Goal: Use online tool/utility: Utilize a website feature to perform a specific function

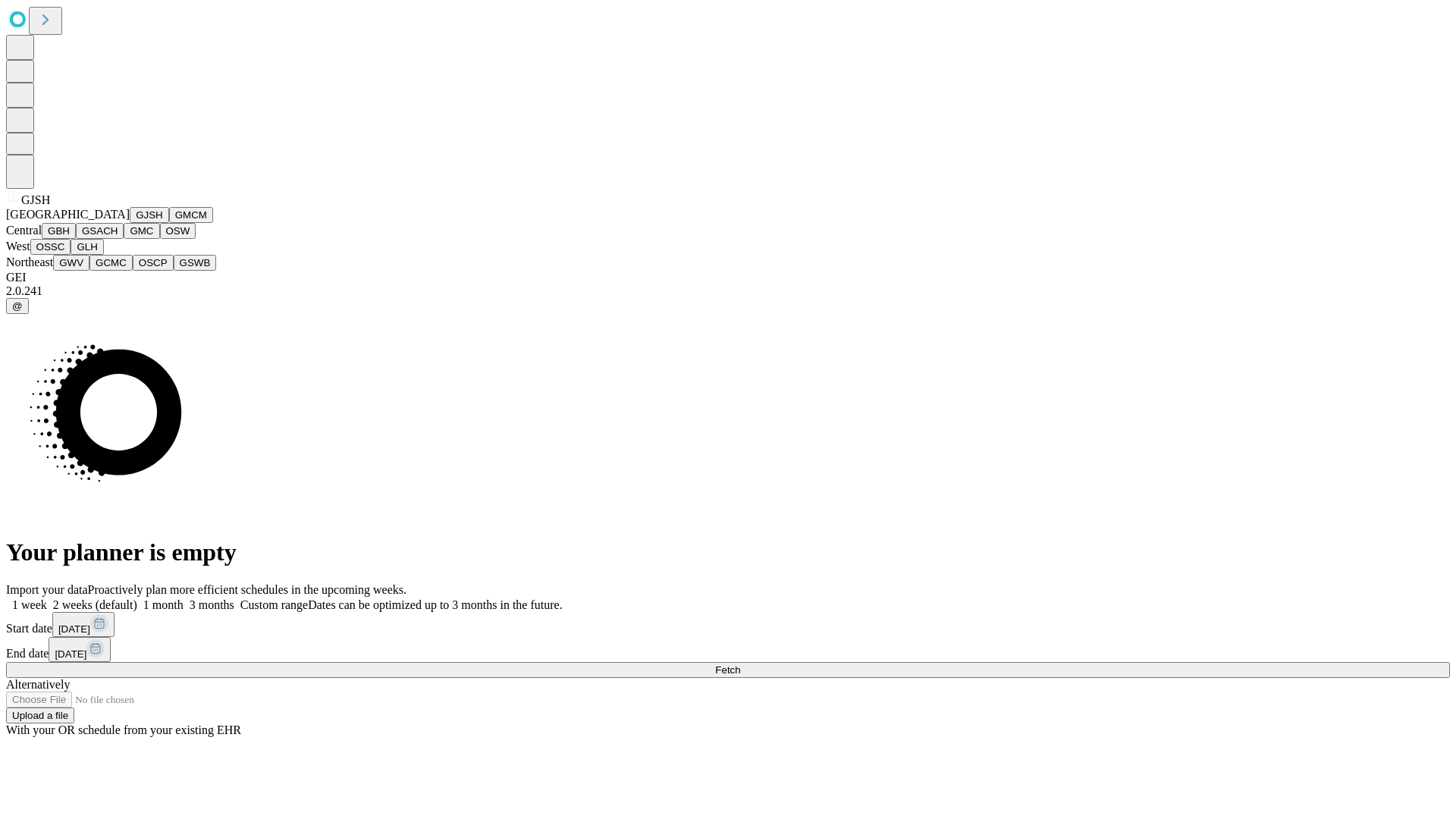
click at [130, 223] on button "GJSH" at bounding box center [149, 215] width 39 height 16
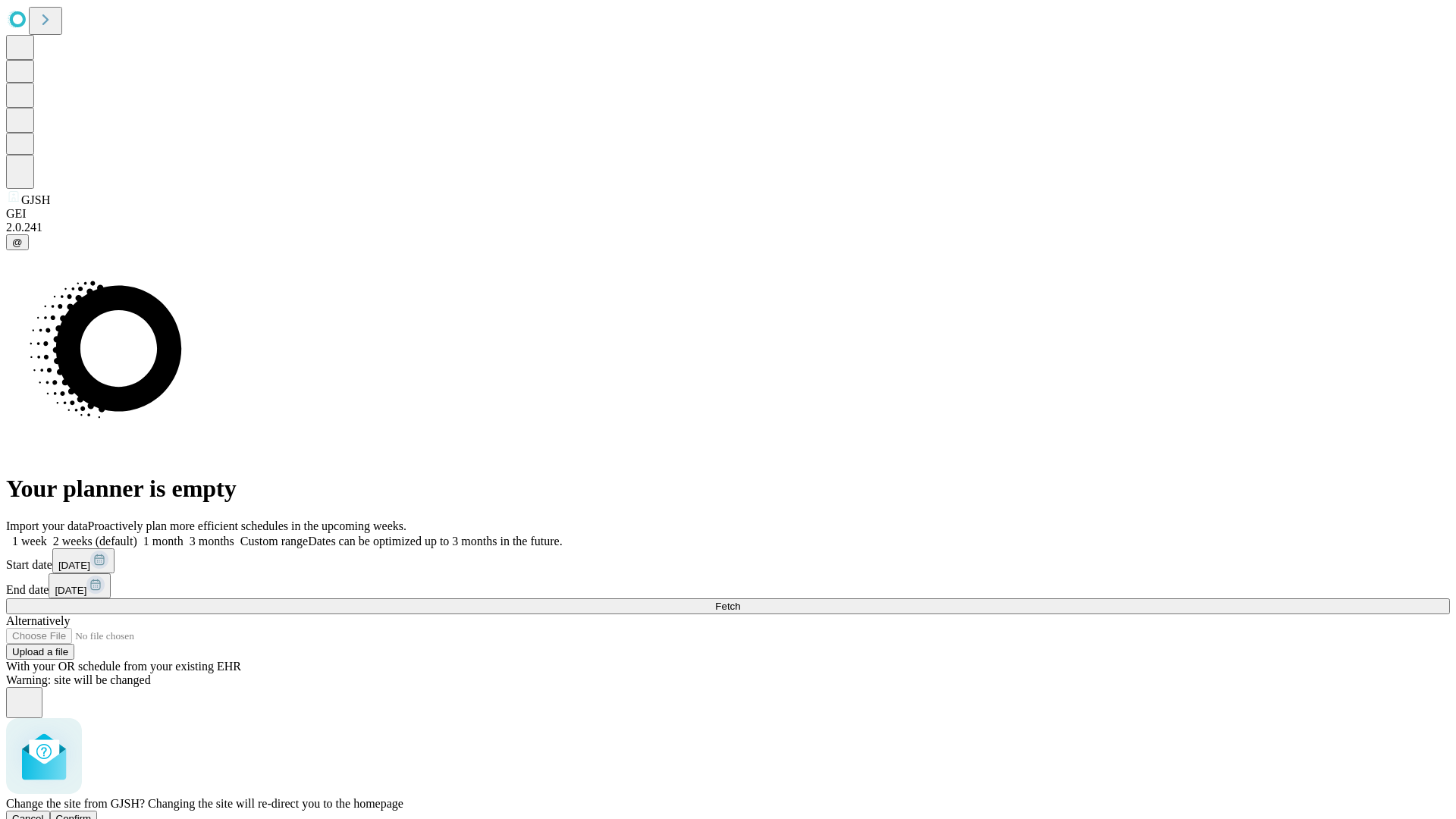
click at [92, 813] on span "Confirm" at bounding box center [74, 819] width 35 height 11
click at [184, 535] on label "1 month" at bounding box center [161, 541] width 47 height 13
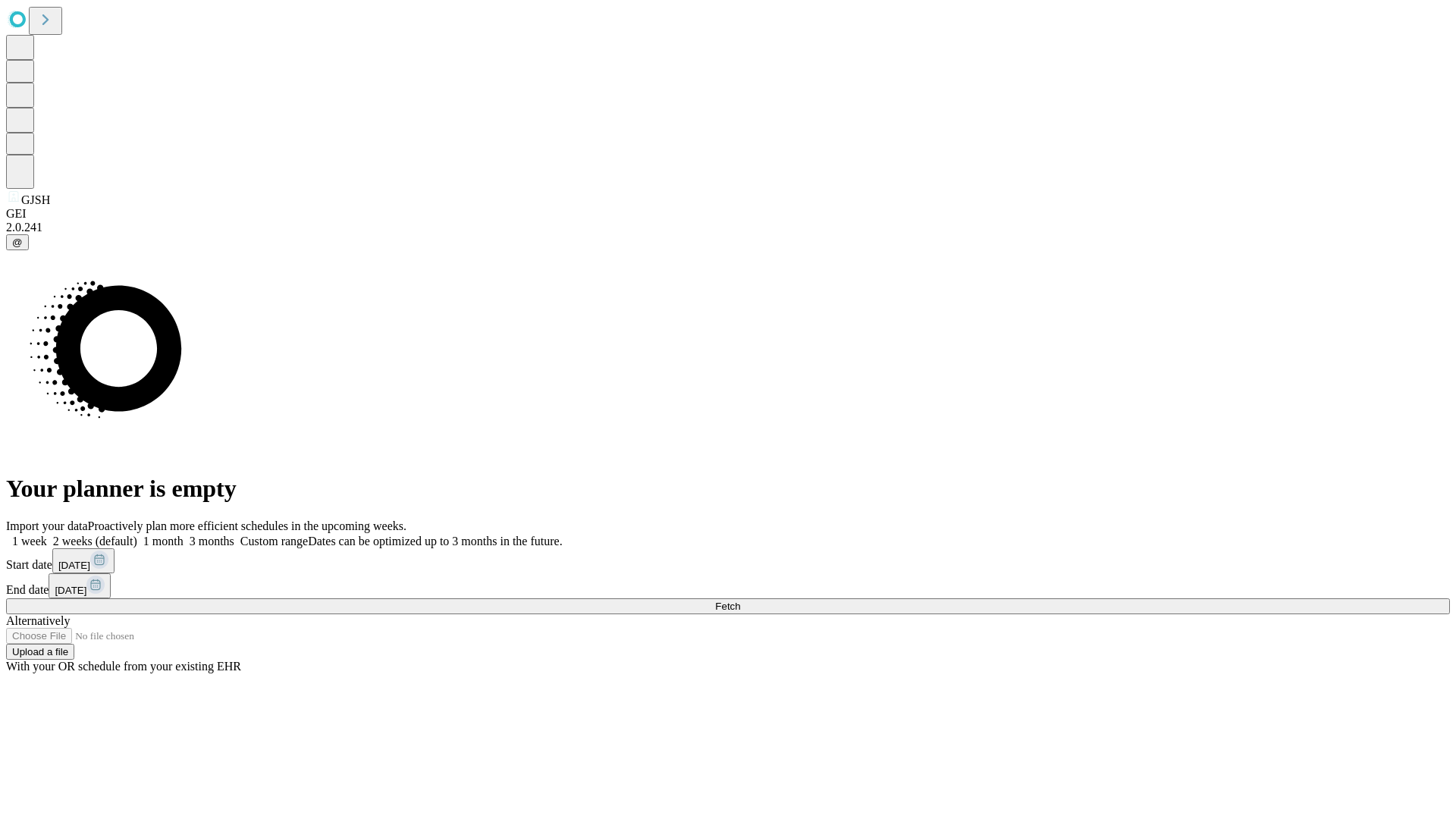
click at [740, 601] on span "Fetch" at bounding box center [727, 606] width 25 height 11
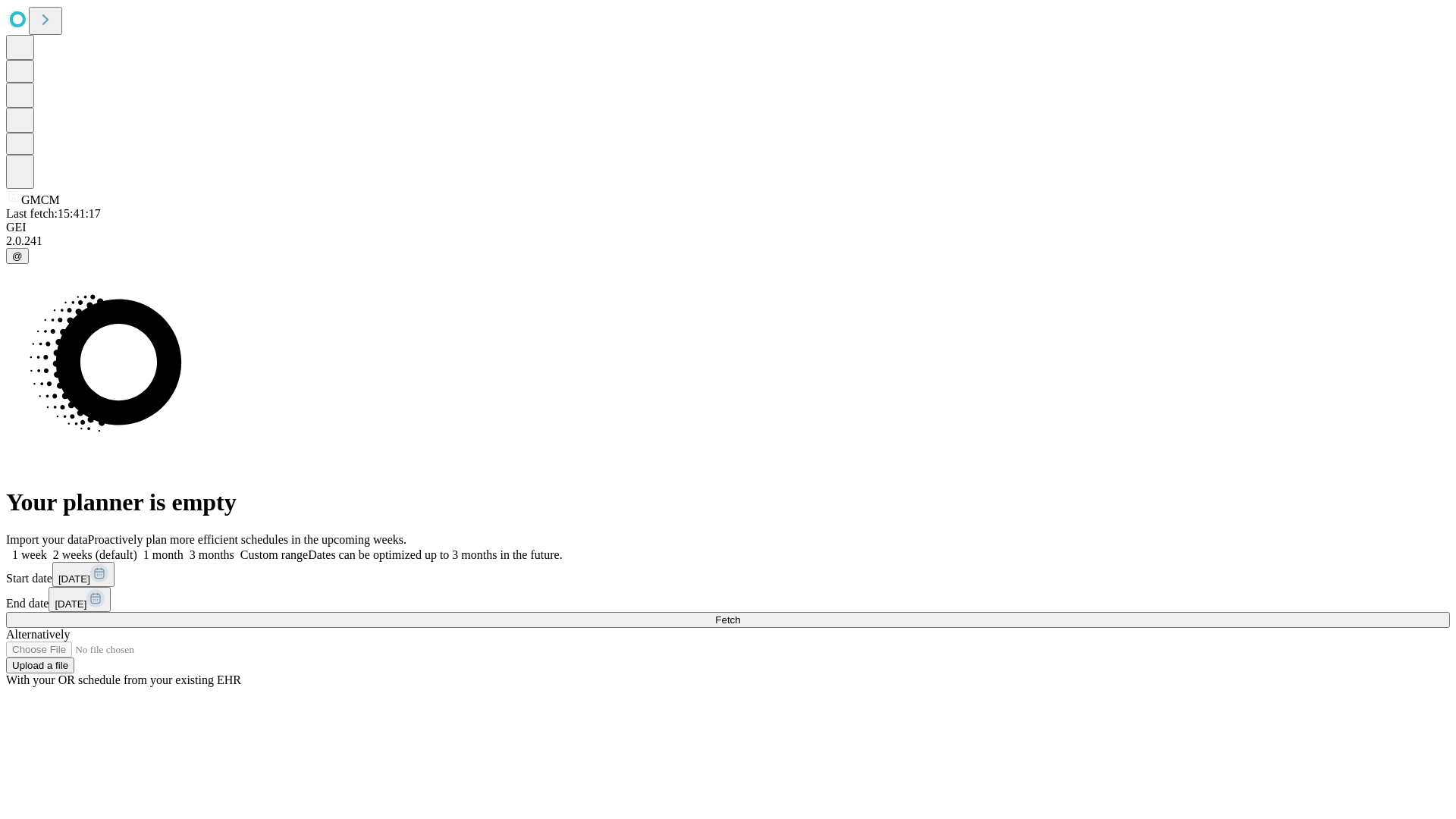
click at [184, 548] on label "1 month" at bounding box center [161, 555] width 47 height 13
click at [740, 614] on span "Fetch" at bounding box center [727, 620] width 25 height 11
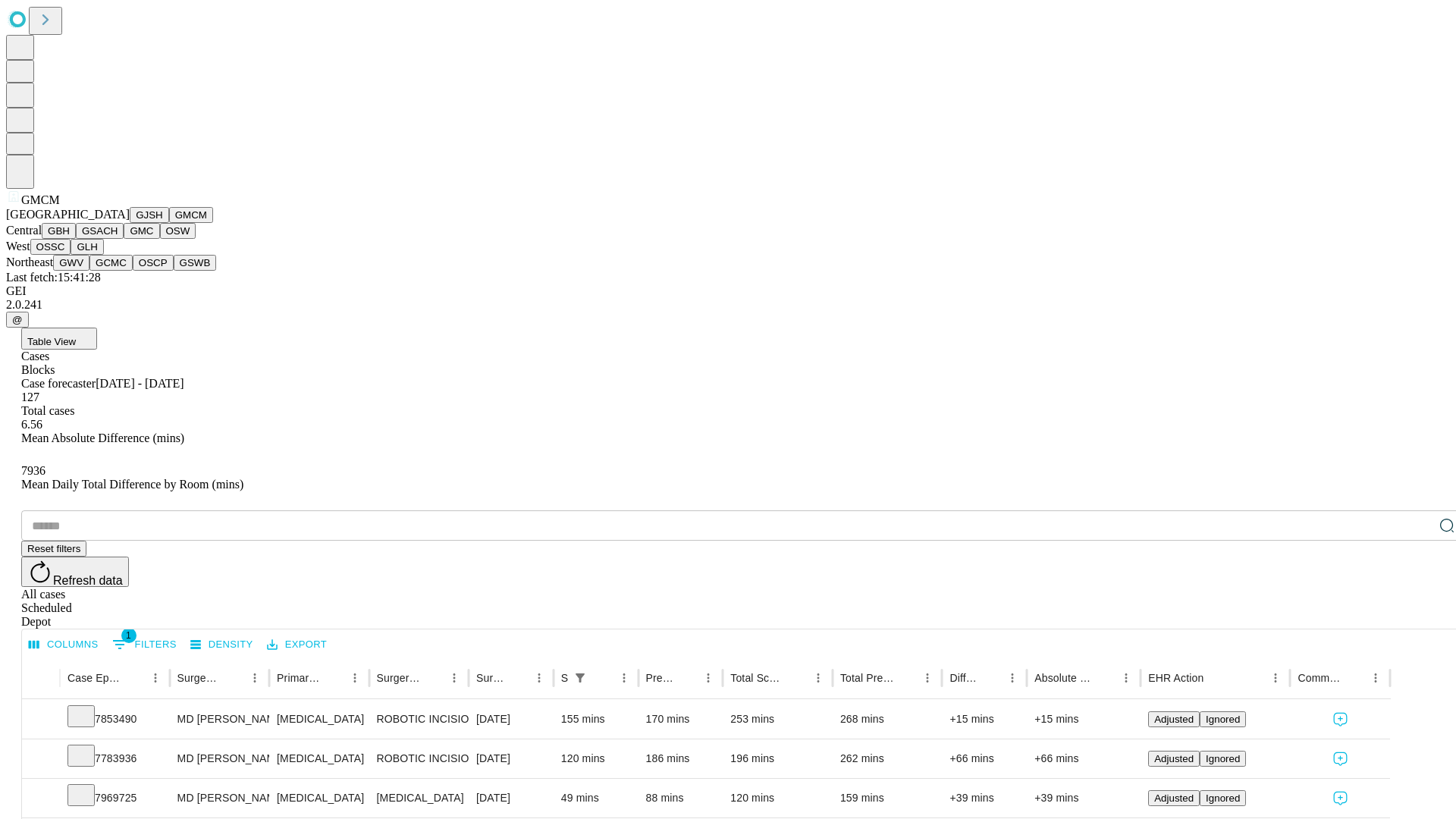
click at [75, 239] on button "GBH" at bounding box center [59, 231] width 35 height 16
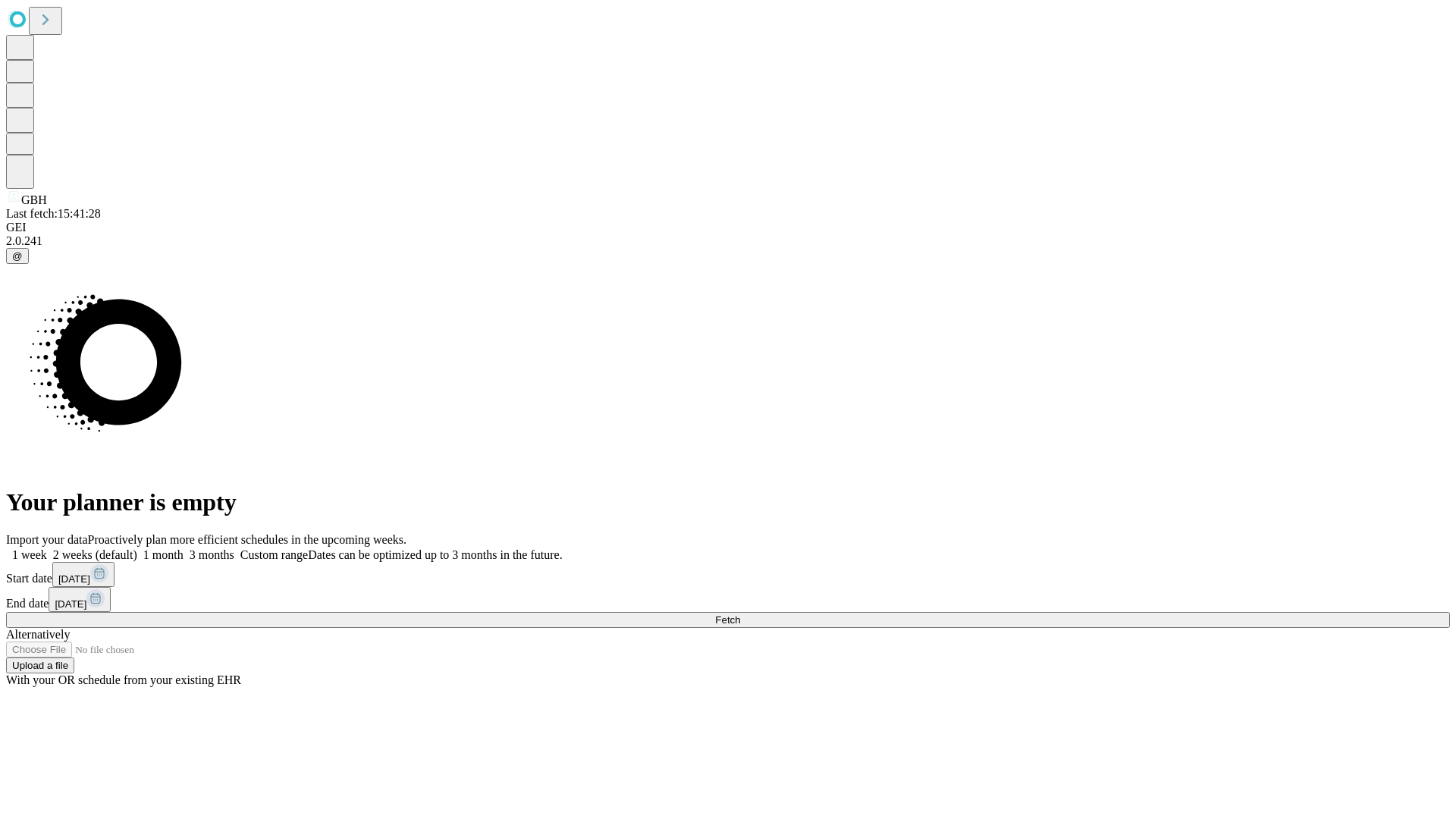
click at [184, 548] on label "1 month" at bounding box center [161, 555] width 47 height 13
click at [740, 614] on span "Fetch" at bounding box center [727, 620] width 25 height 11
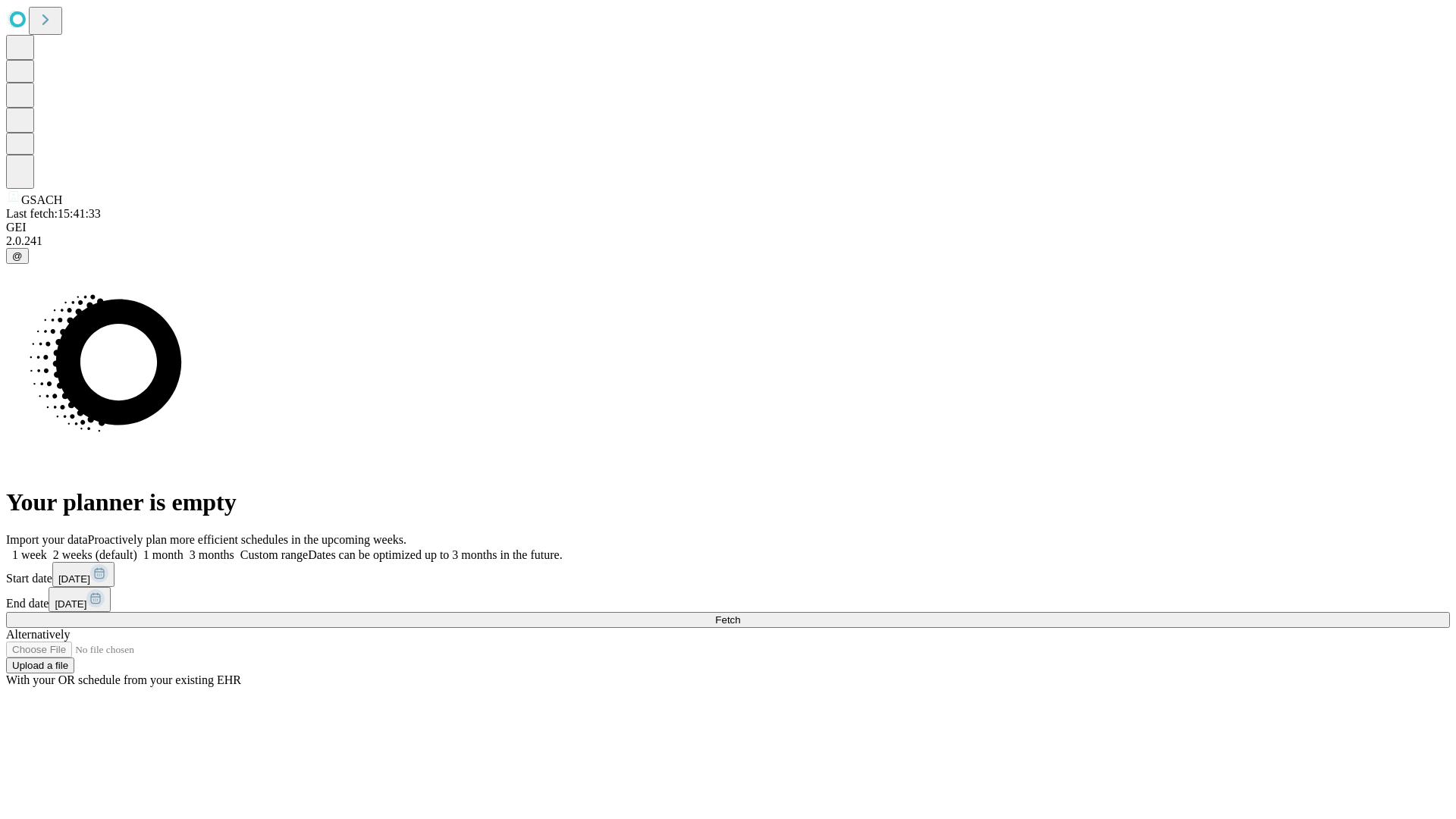
click at [184, 548] on label "1 month" at bounding box center [161, 555] width 47 height 13
click at [740, 614] on span "Fetch" at bounding box center [727, 620] width 25 height 11
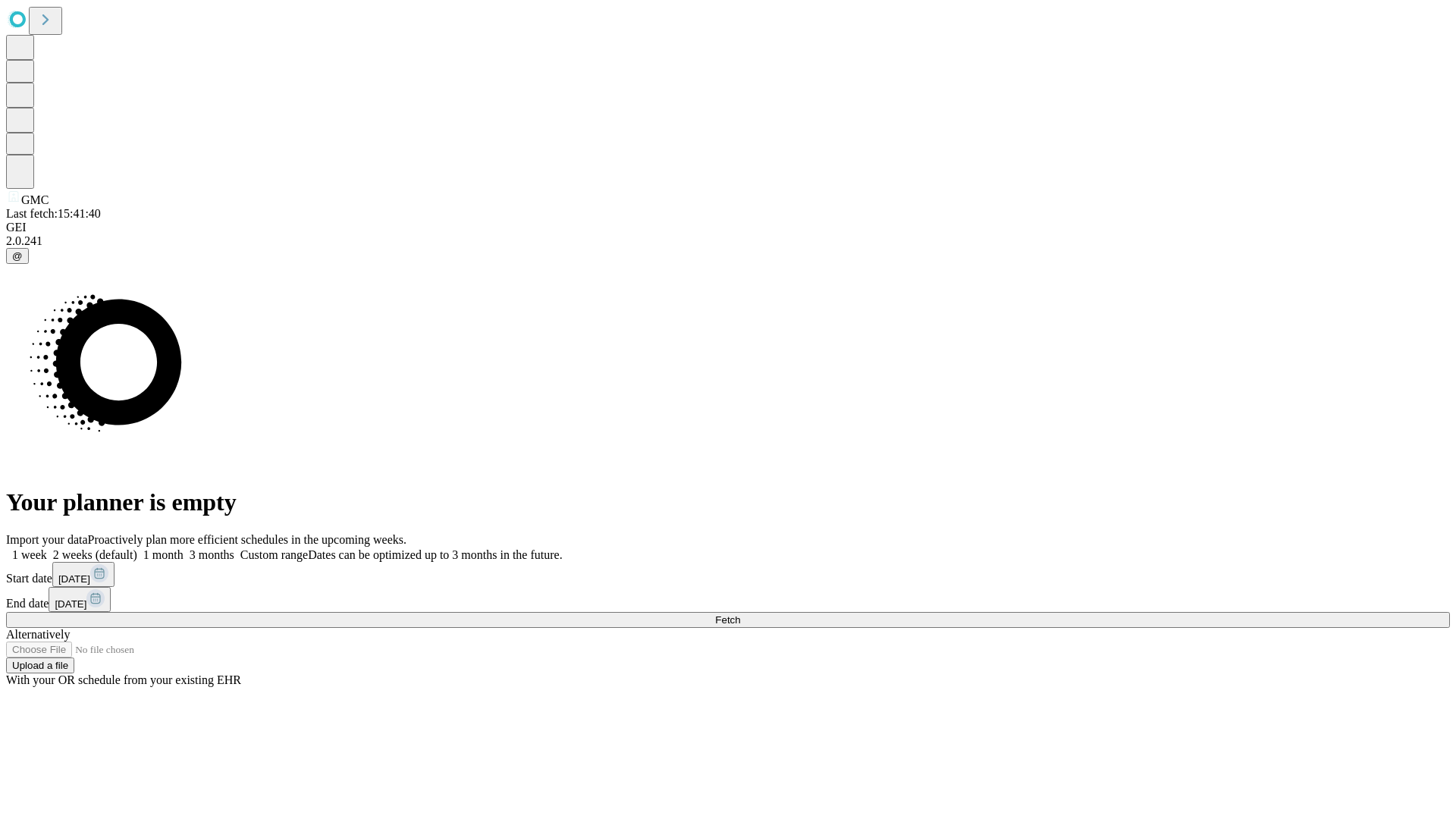
click at [184, 548] on label "1 month" at bounding box center [161, 555] width 47 height 13
click at [740, 614] on span "Fetch" at bounding box center [727, 620] width 25 height 11
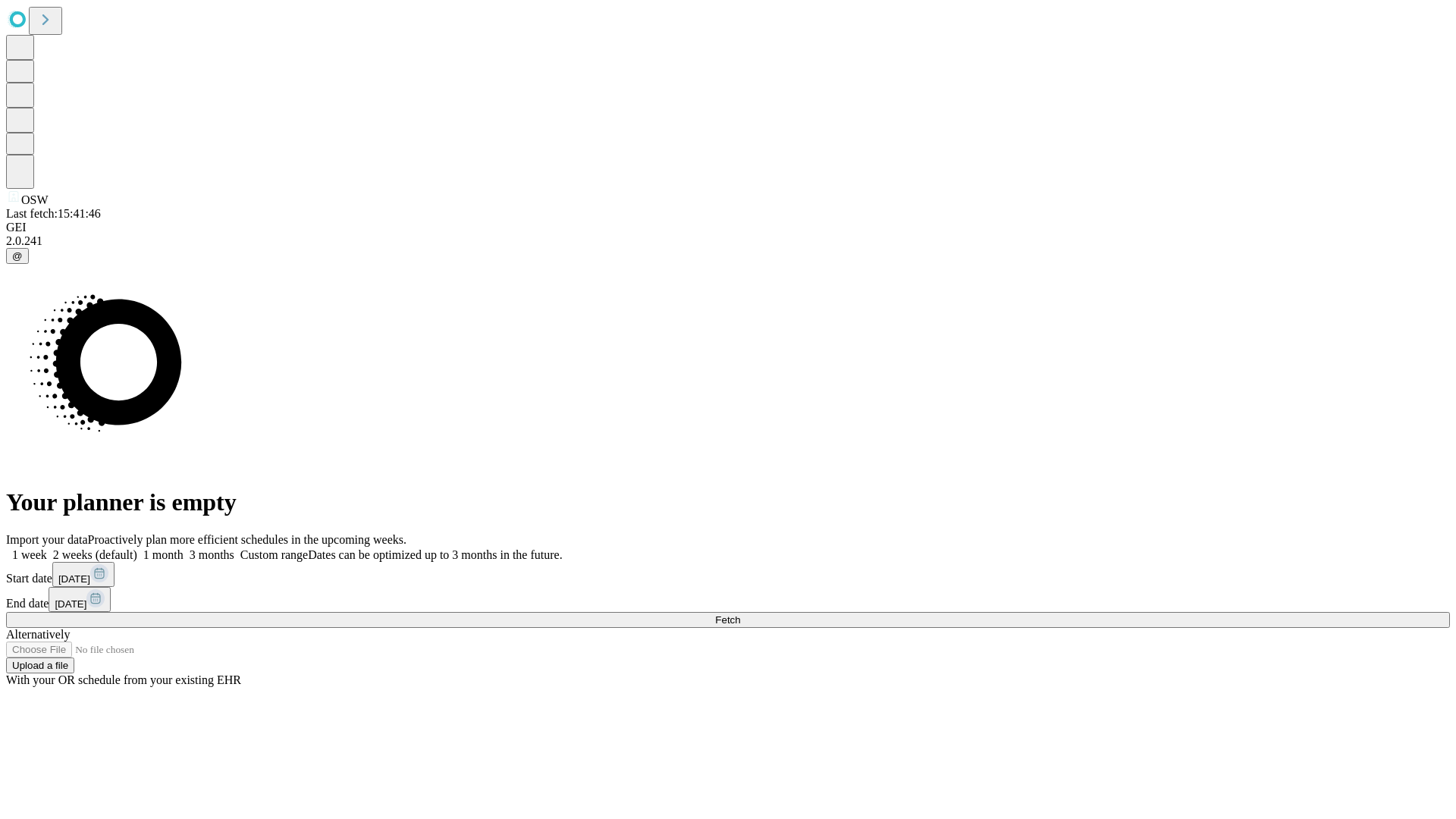
click at [740, 614] on span "Fetch" at bounding box center [727, 620] width 25 height 11
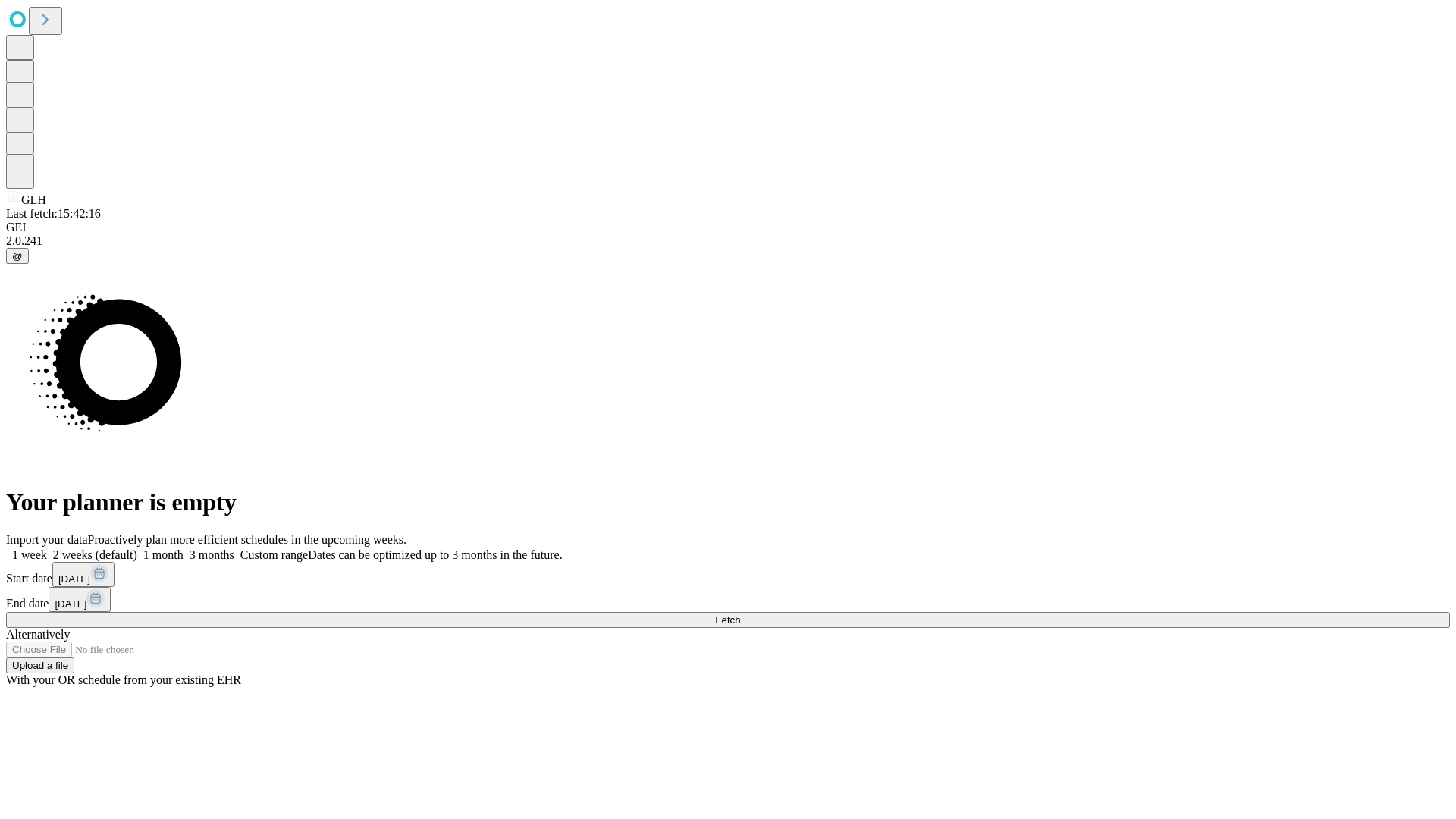
click at [184, 548] on label "1 month" at bounding box center [161, 555] width 47 height 13
click at [740, 614] on span "Fetch" at bounding box center [727, 620] width 25 height 11
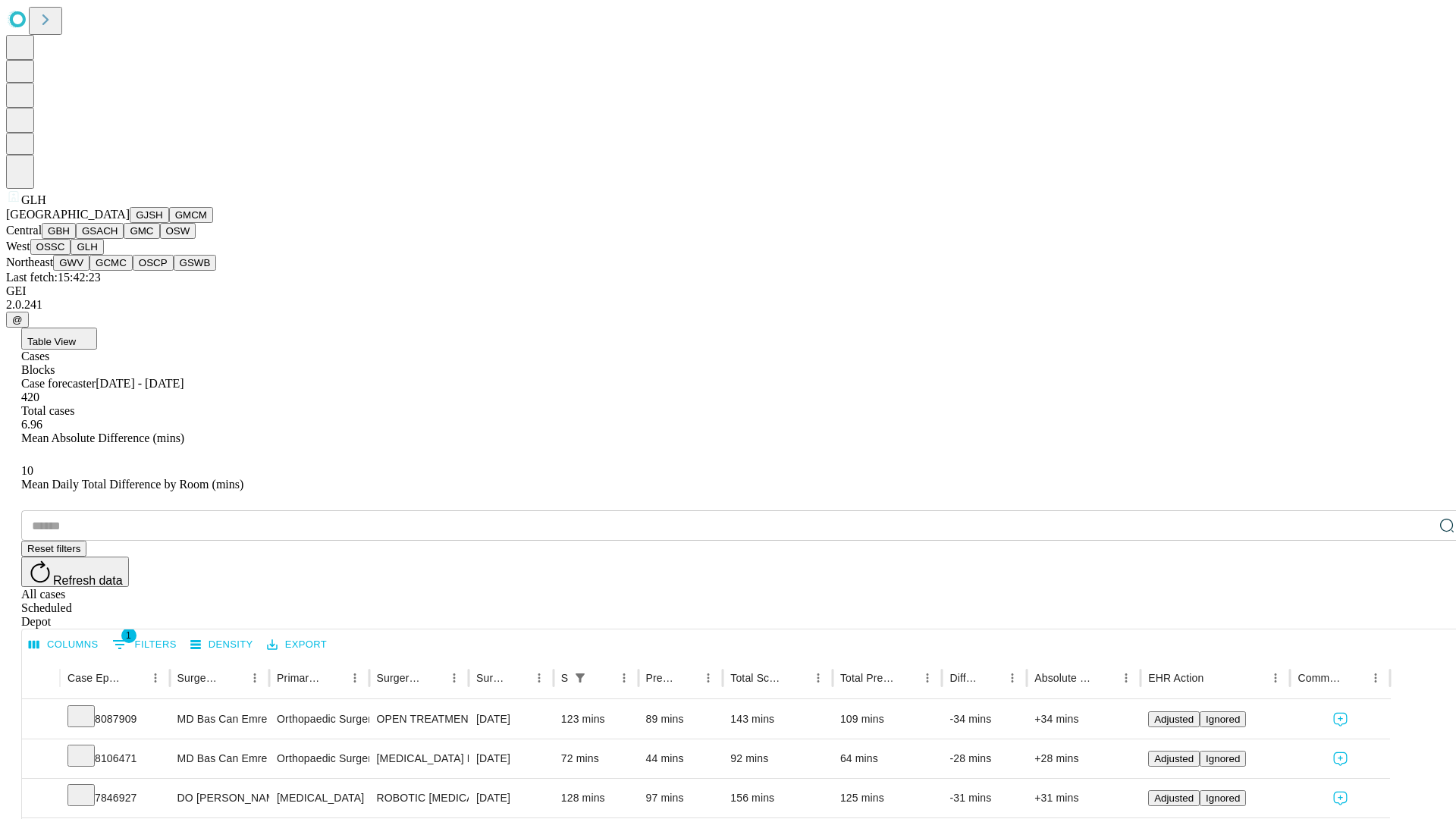
click at [89, 271] on button "GWV" at bounding box center [71, 263] width 36 height 16
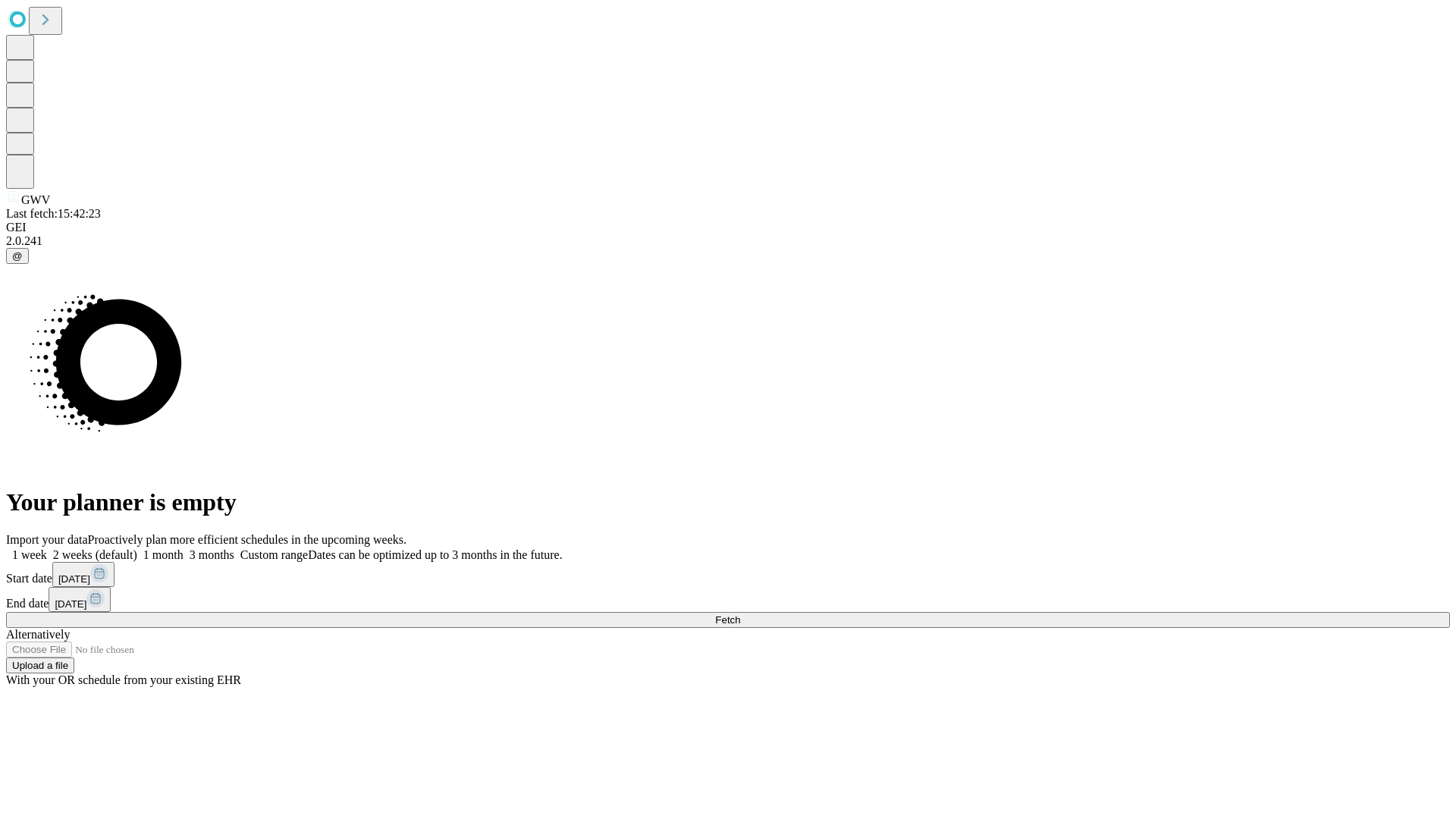
click at [184, 548] on label "1 month" at bounding box center [161, 555] width 47 height 13
click at [740, 614] on span "Fetch" at bounding box center [727, 620] width 25 height 11
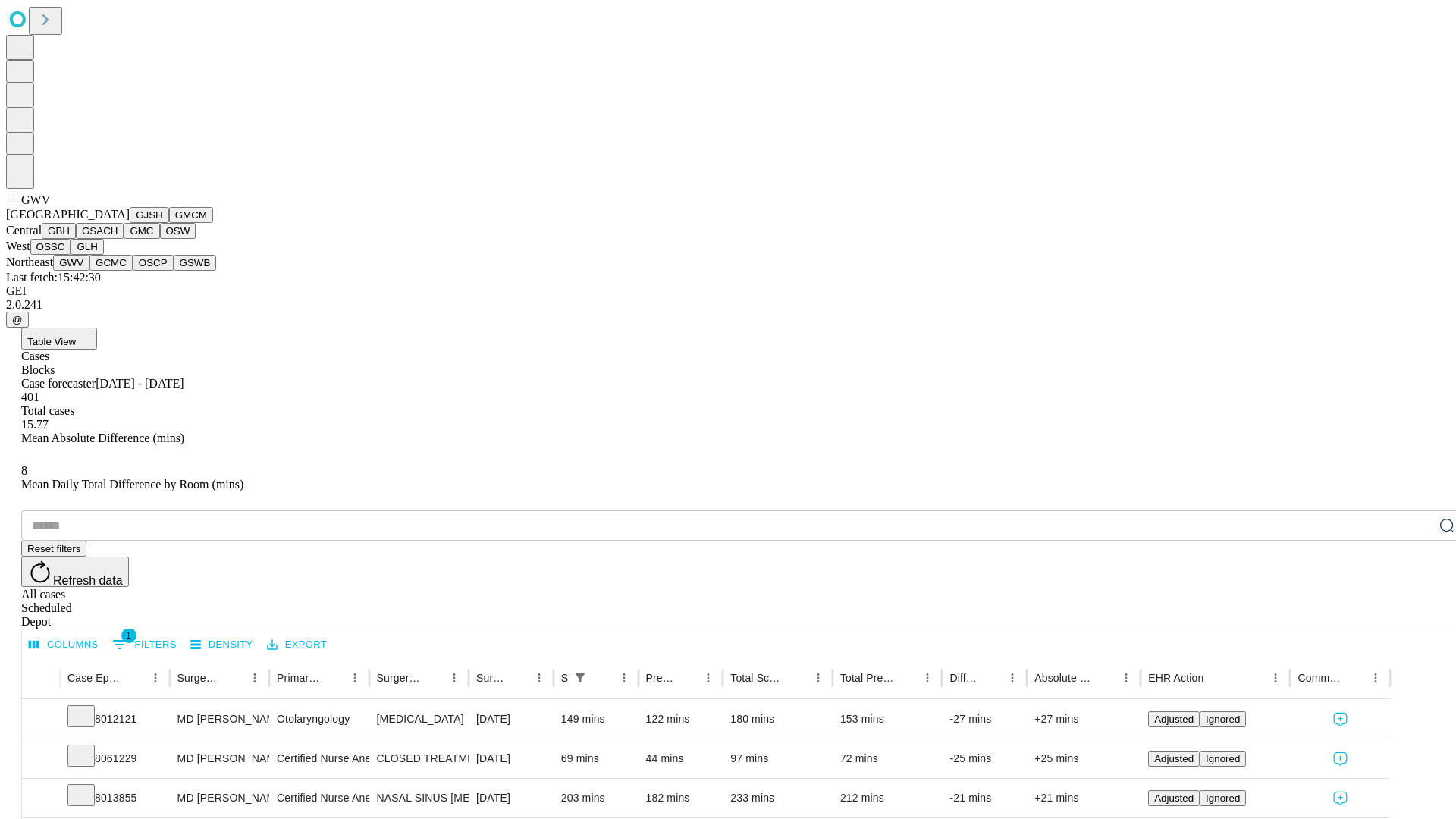
click at [117, 271] on button "GCMC" at bounding box center [111, 263] width 43 height 16
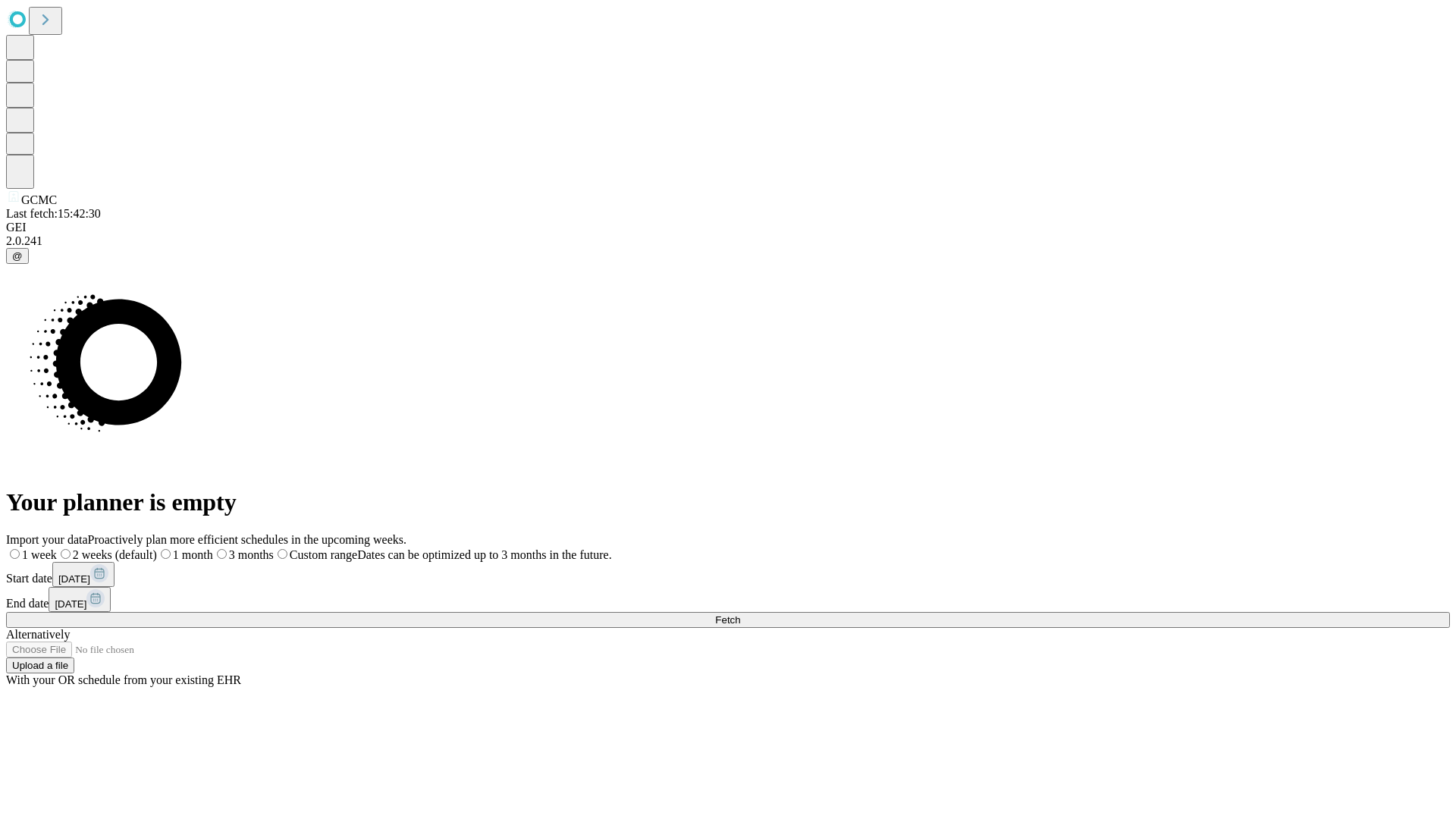
click at [213, 548] on label "1 month" at bounding box center [185, 555] width 56 height 13
click at [740, 614] on span "Fetch" at bounding box center [727, 620] width 25 height 11
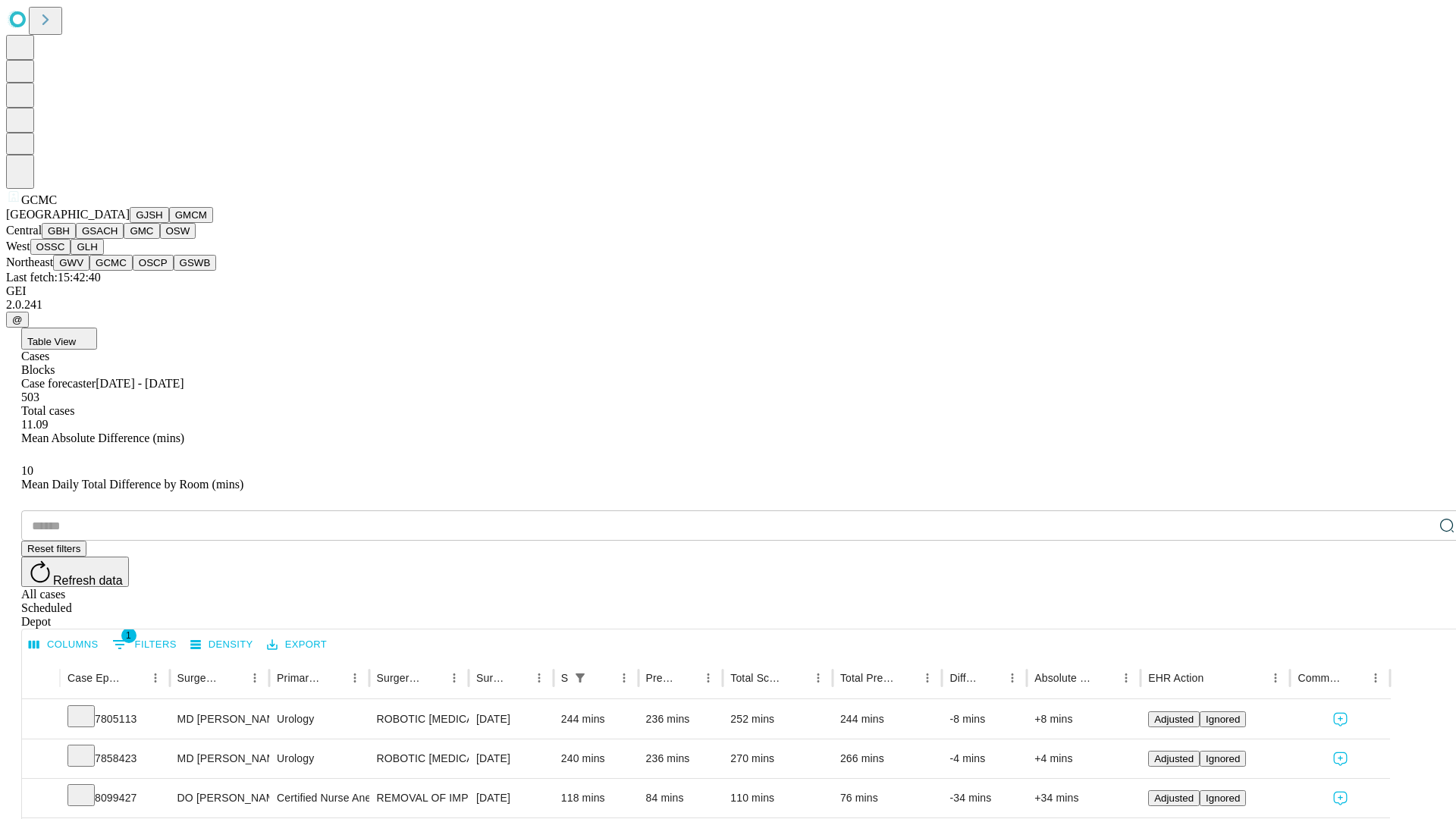
click at [132, 271] on button "OSCP" at bounding box center [153, 263] width 41 height 16
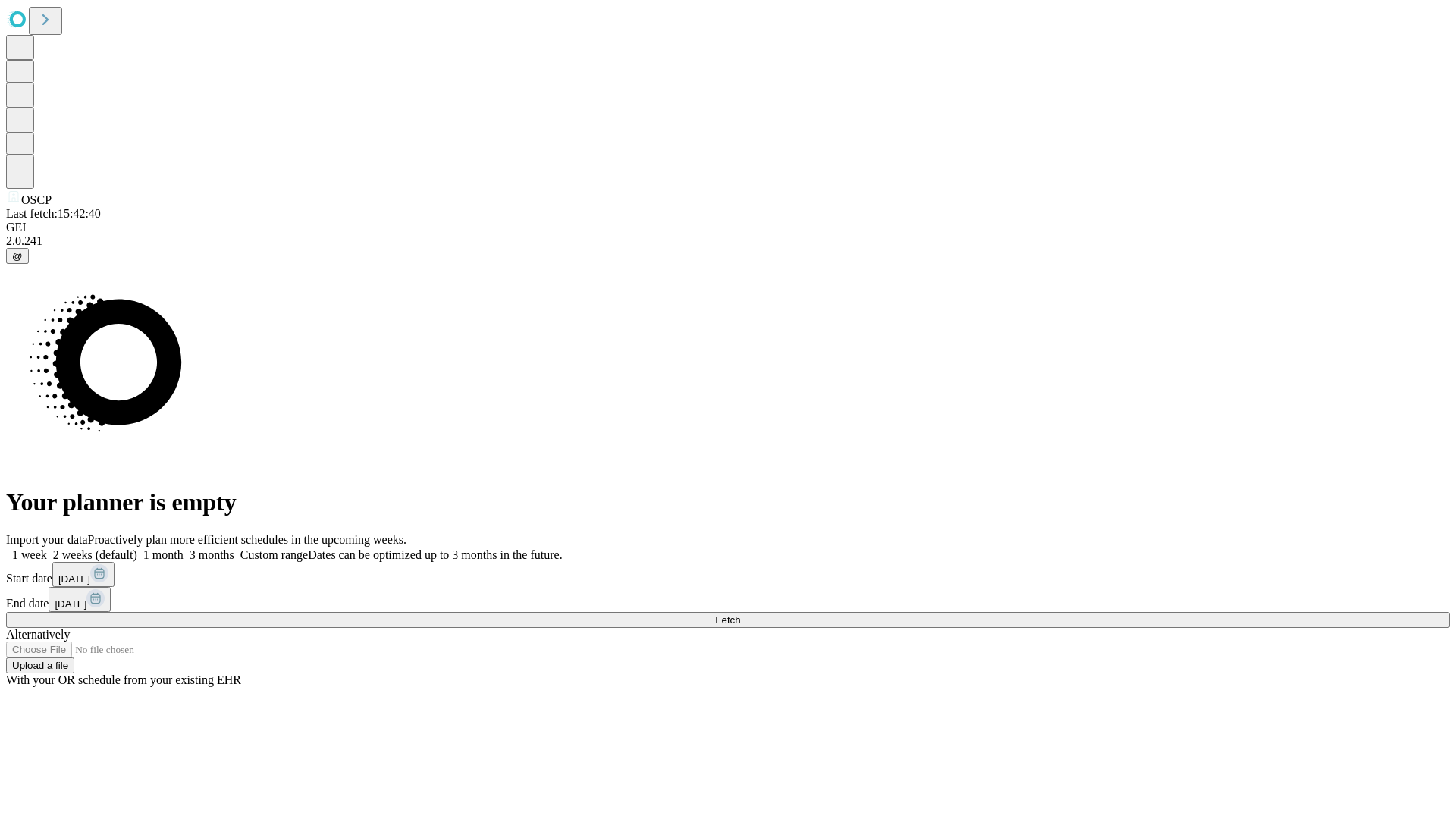
click at [184, 548] on label "1 month" at bounding box center [161, 555] width 47 height 13
click at [740, 614] on span "Fetch" at bounding box center [727, 620] width 25 height 11
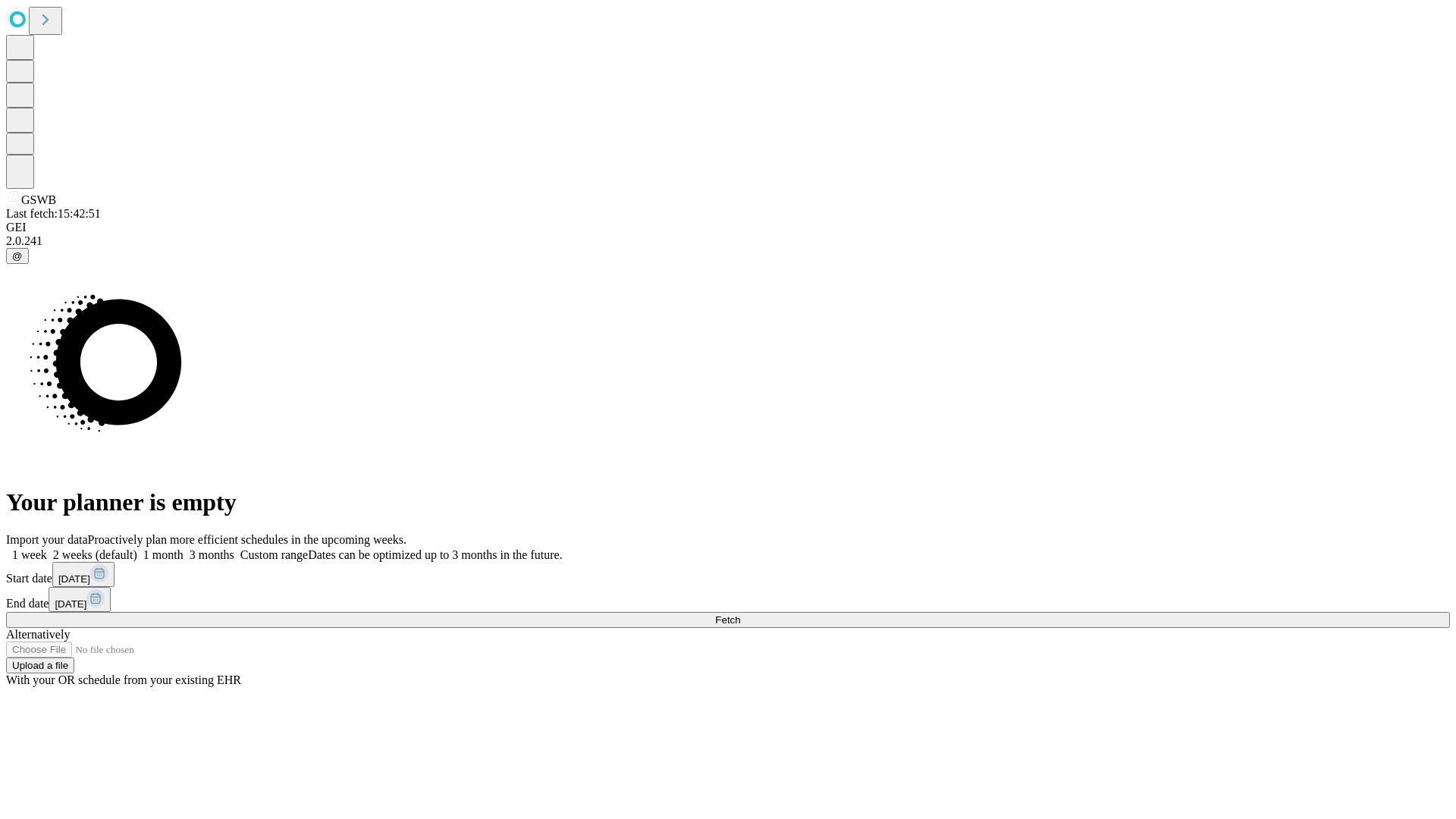
click at [184, 548] on label "1 month" at bounding box center [161, 555] width 47 height 13
click at [740, 614] on span "Fetch" at bounding box center [727, 620] width 25 height 11
